Goal: Information Seeking & Learning: Learn about a topic

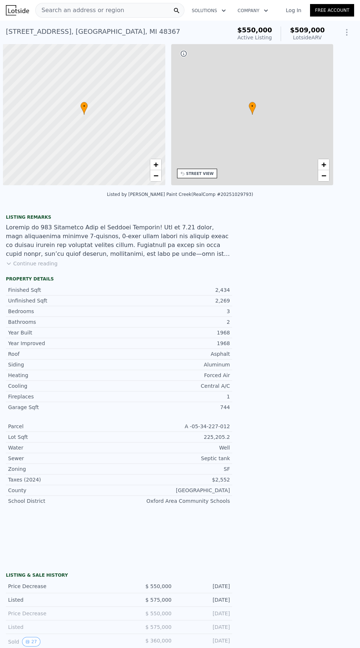
scroll to position [0, 3]
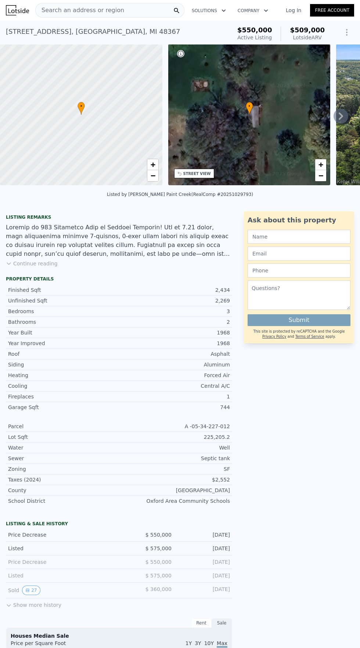
click at [101, 12] on span "Search an address or region" at bounding box center [80, 10] width 89 height 9
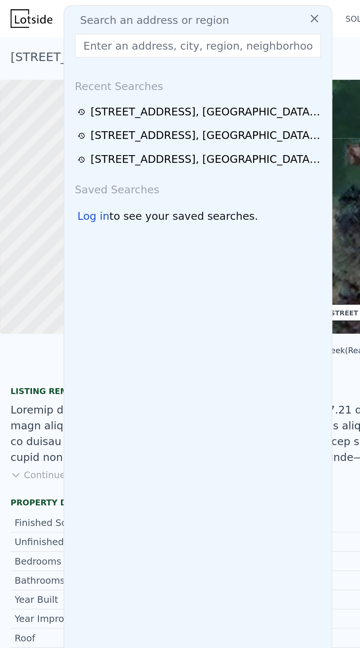
type input "[STREET_ADDRESS][PERSON_NAME][PERSON_NAME]"
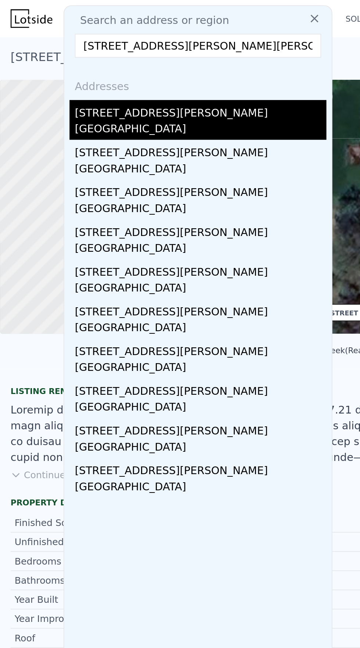
click at [74, 70] on div "[GEOGRAPHIC_DATA]" at bounding box center [112, 72] width 140 height 10
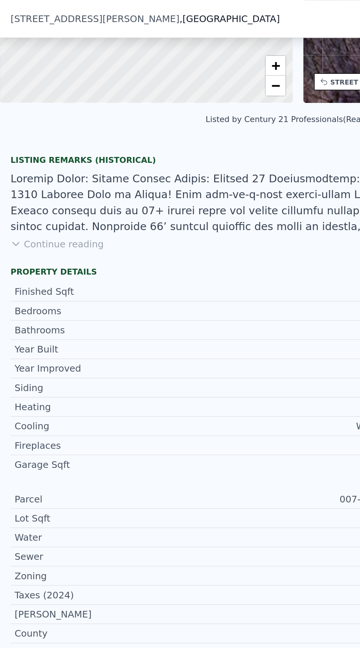
scroll to position [130, 0]
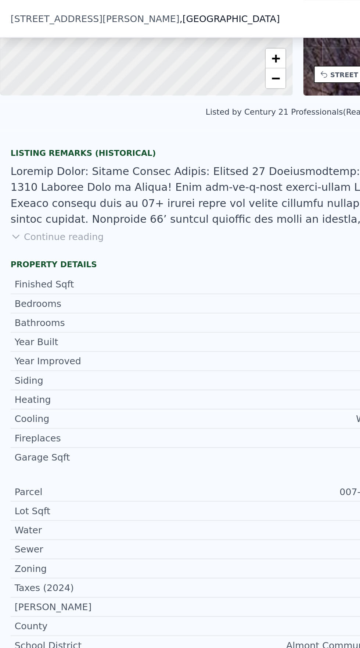
click at [33, 128] on button "Continue reading" at bounding box center [32, 131] width 52 height 7
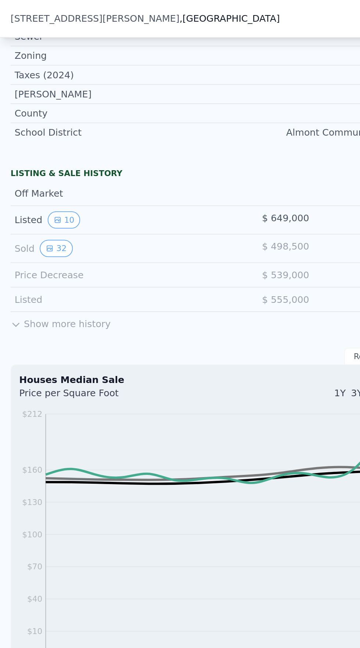
scroll to position [511, 0]
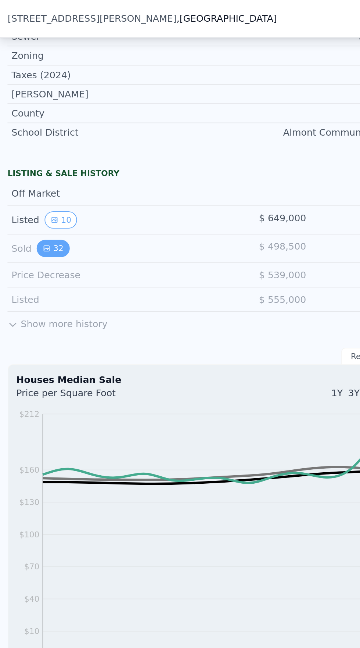
click at [27, 136] on icon "View historical data" at bounding box center [27, 137] width 3 height 3
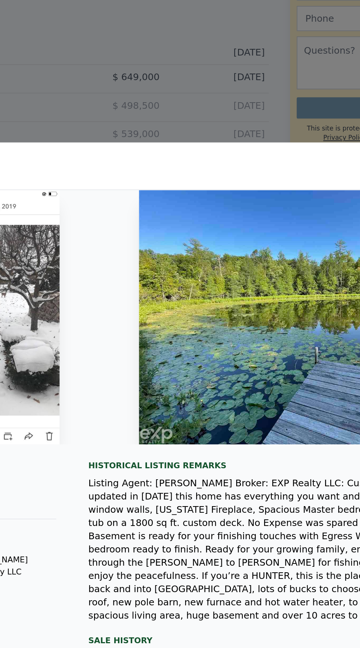
scroll to position [0, 0]
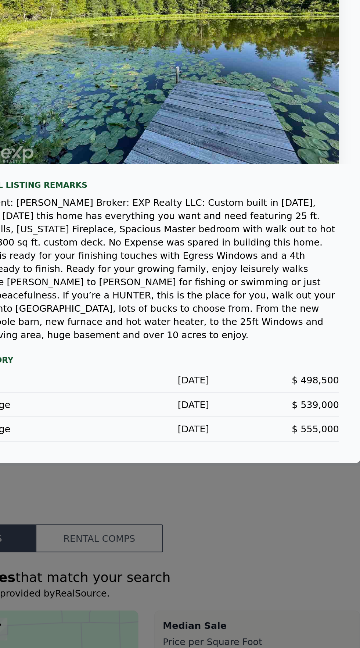
click at [333, 528] on div at bounding box center [180, 324] width 360 height 648
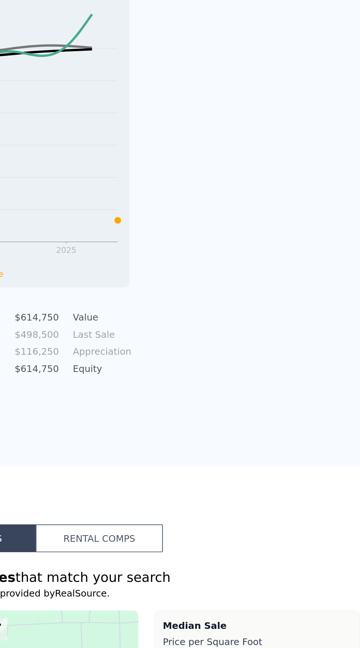
type input "3"
type input "4"
type input "2.5"
type input "3"
type input "2326"
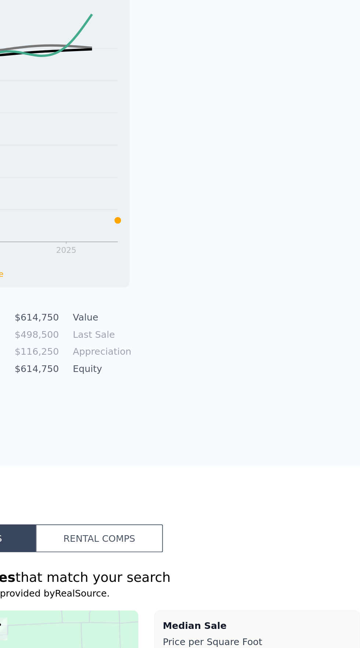
type input "3367"
type input "130680"
type input "255261.6"
type input "$ 509,000"
type input "-$ 111,105"
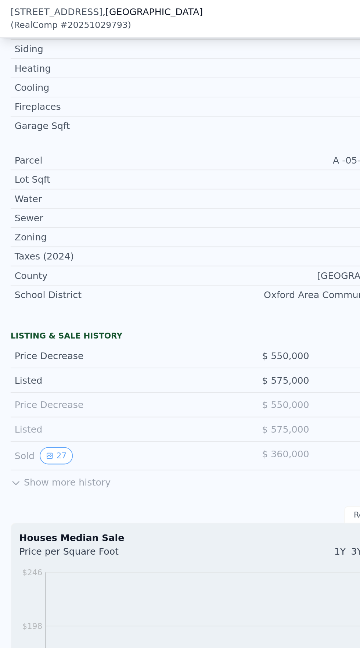
scroll to position [601, 0]
